Goal: Transaction & Acquisition: Purchase product/service

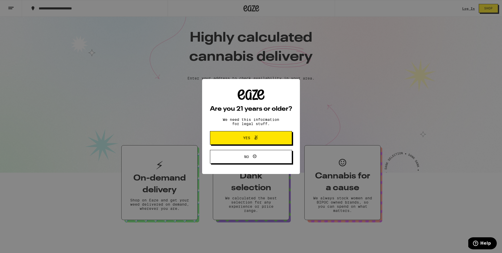
click at [260, 143] on button "Yes" at bounding box center [251, 138] width 82 height 14
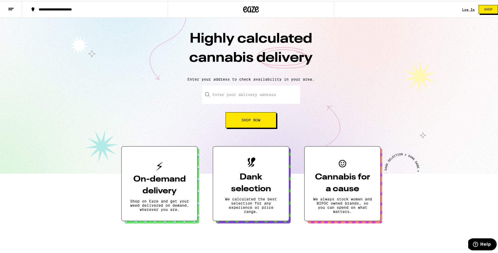
click at [265, 187] on h3 "Dank selection" at bounding box center [250, 182] width 59 height 24
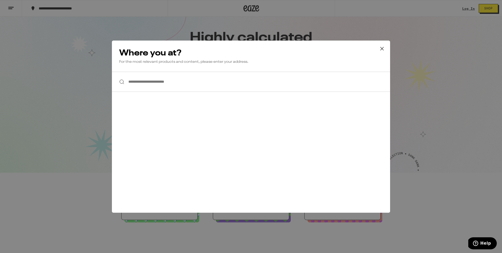
click at [387, 46] on button at bounding box center [382, 49] width 16 height 17
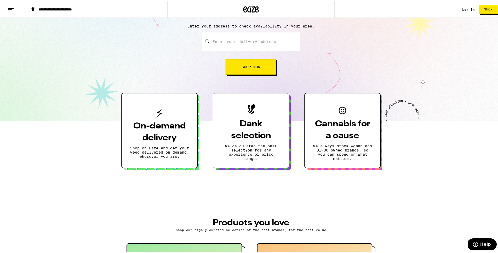
scroll to position [43, 0]
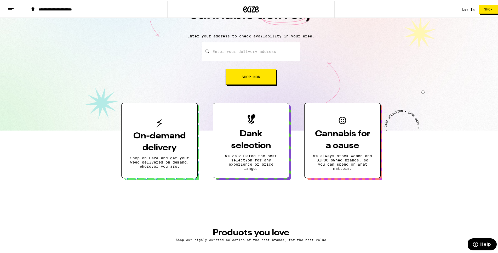
click at [368, 121] on button "Cannabis for a cause We always stock women and BIPOC owned brands, so you can s…" at bounding box center [342, 139] width 76 height 75
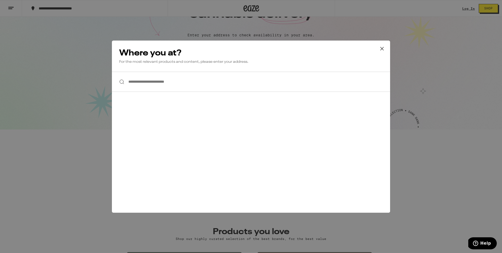
click at [424, 70] on div "**********" at bounding box center [251, 126] width 502 height 253
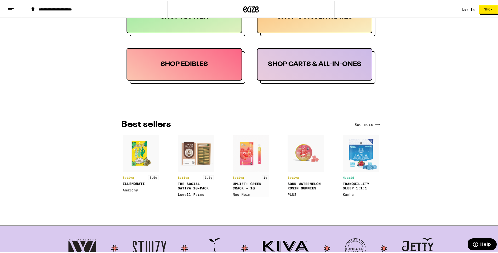
scroll to position [305, 0]
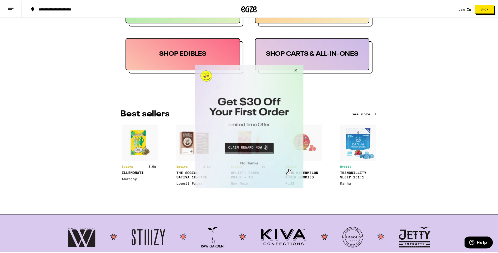
drag, startPoint x: 298, startPoint y: 71, endPoint x: 450, endPoint y: 84, distance: 152.9
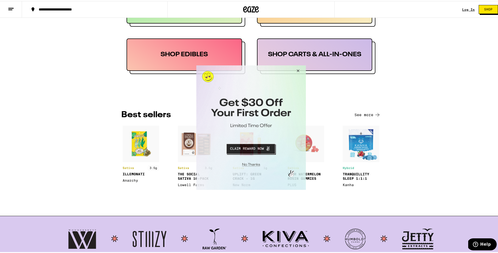
click at [299, 72] on button "Close Modal" at bounding box center [297, 71] width 14 height 13
